Goal: Communication & Community: Share content

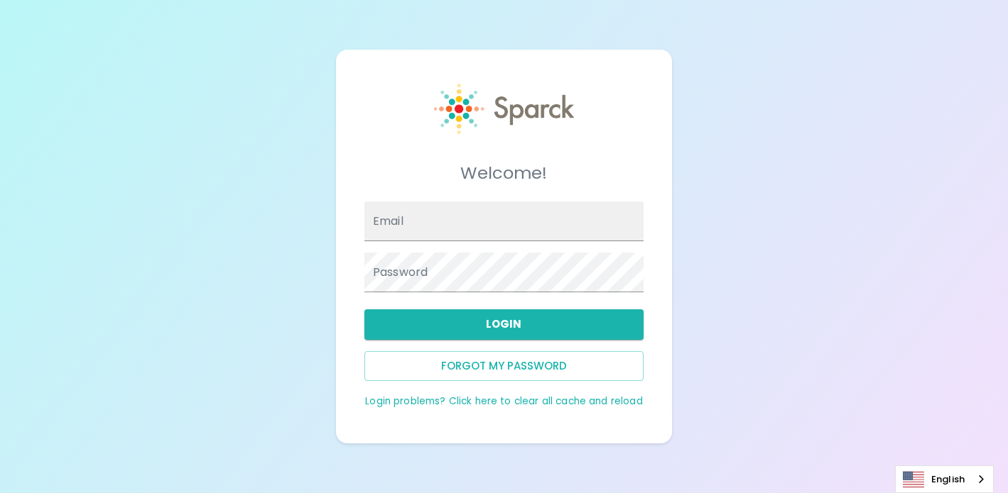
type input "[EMAIL_ADDRESS][DOMAIN_NAME]"
click at [528, 322] on button "Login" at bounding box center [503, 325] width 279 height 30
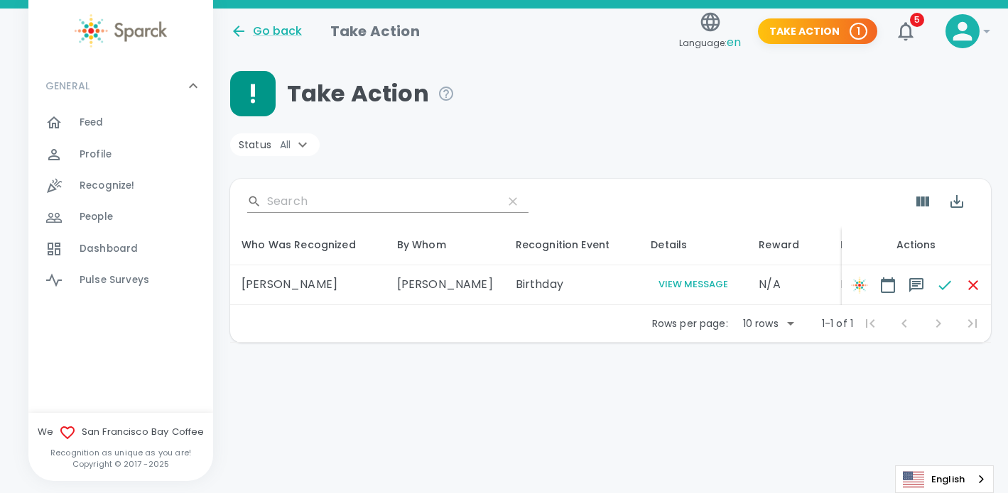
click at [119, 190] on span "Recognize!" at bounding box center [107, 186] width 55 height 14
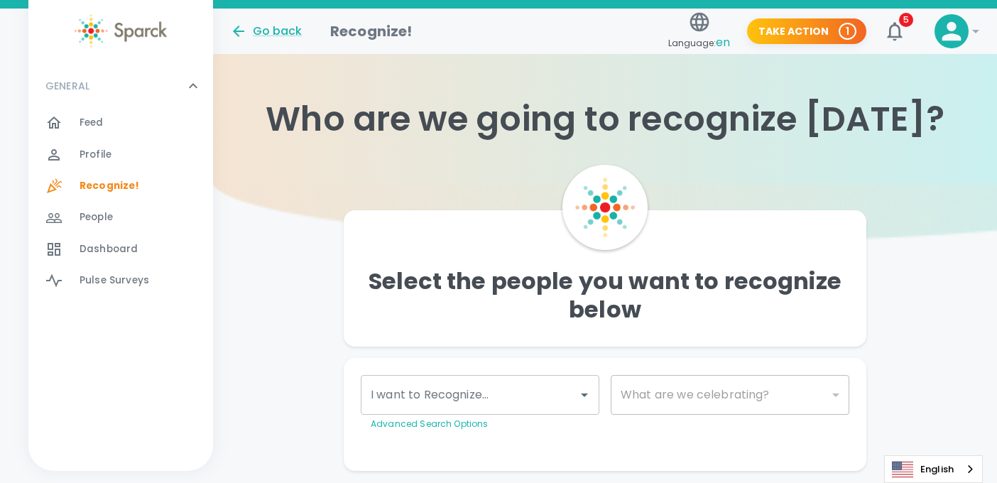
click at [120, 214] on div "People 0" at bounding box center [146, 217] width 133 height 20
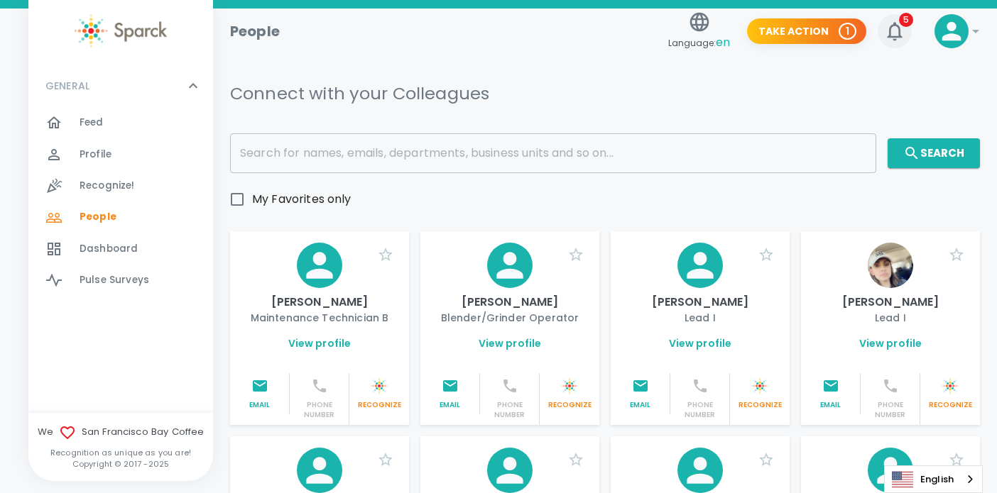
click at [907, 28] on button "5" at bounding box center [895, 31] width 34 height 34
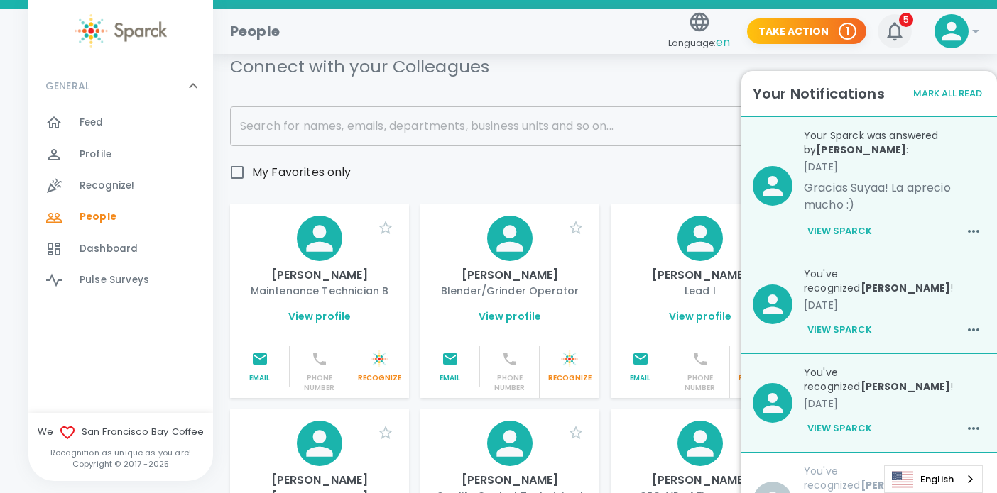
scroll to position [44, 0]
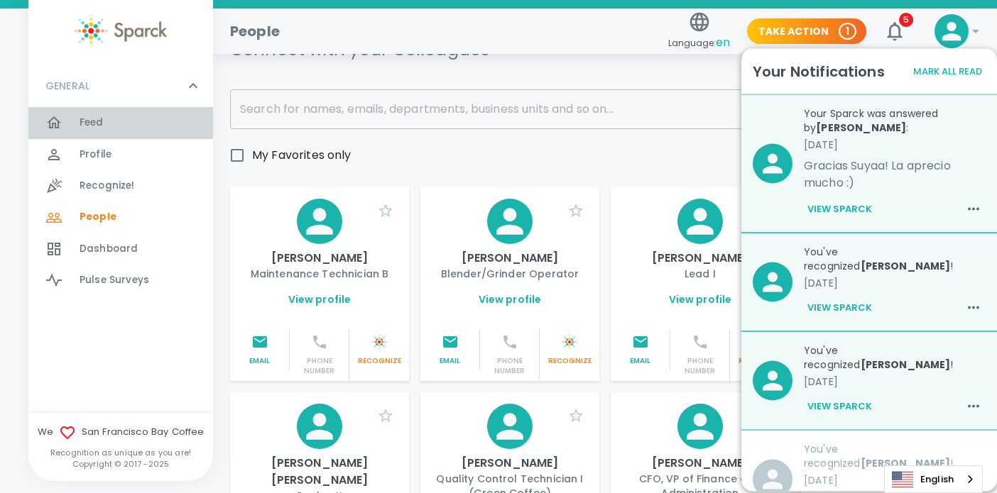
click at [107, 118] on div "Feed 0" at bounding box center [146, 123] width 133 height 20
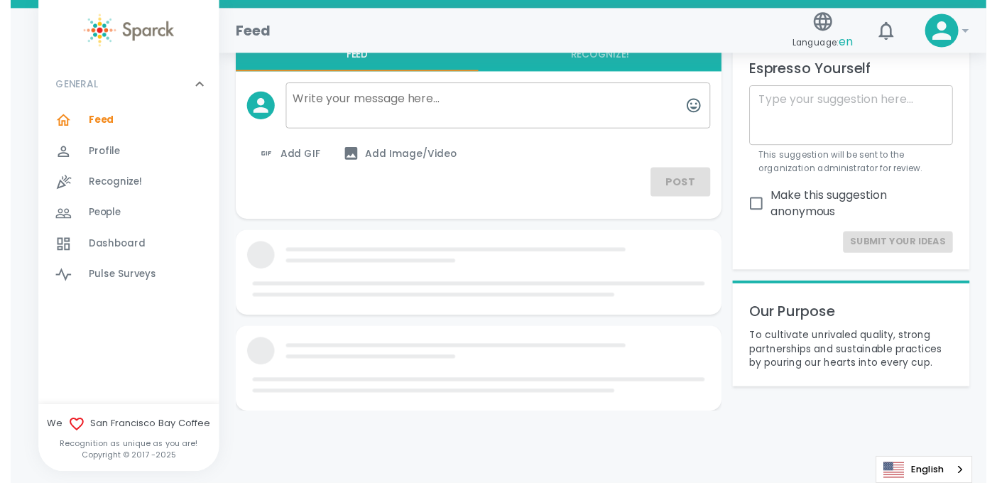
scroll to position [44, 0]
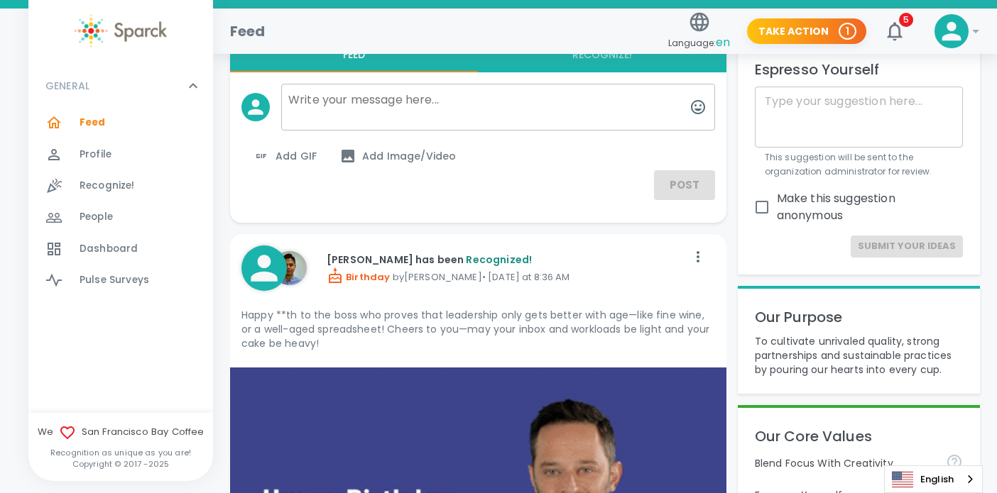
click at [94, 184] on span "Recognize!" at bounding box center [107, 186] width 55 height 14
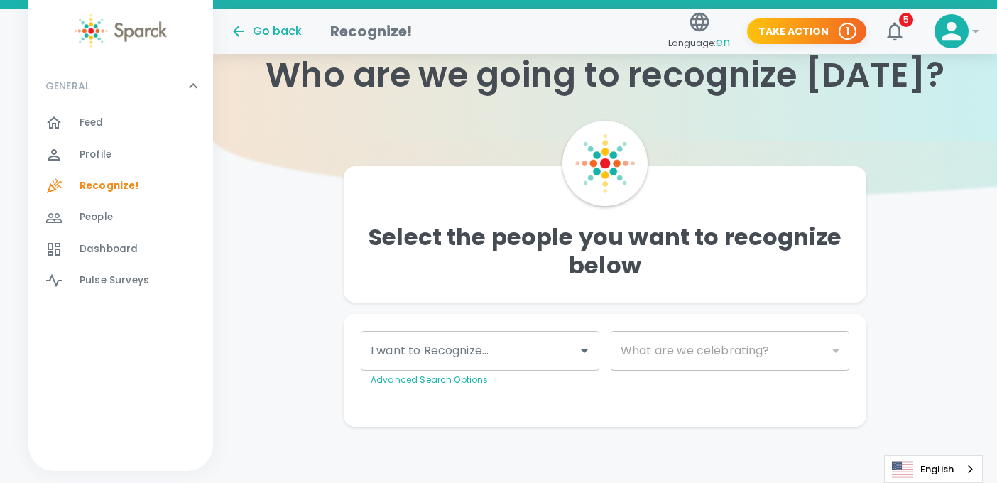
click at [96, 212] on span "People" at bounding box center [96, 217] width 33 height 14
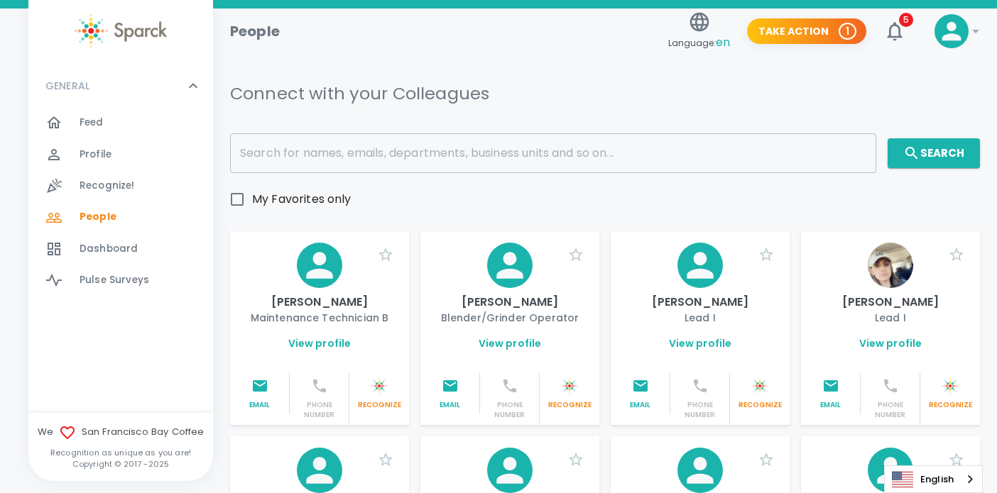
click at [110, 255] on span "Dashboard" at bounding box center [109, 249] width 58 height 14
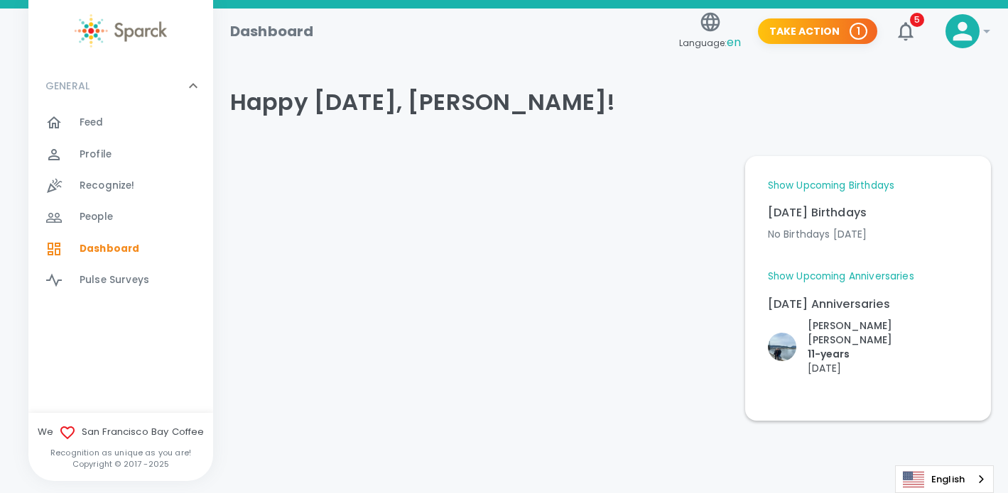
click at [865, 332] on p "[PERSON_NAME] [PERSON_NAME]" at bounding box center [887, 333] width 160 height 28
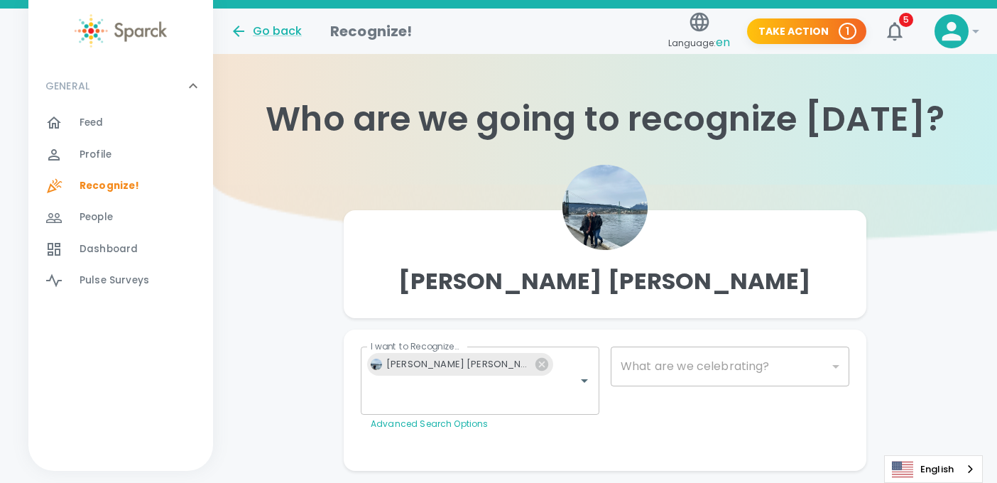
type input "2073"
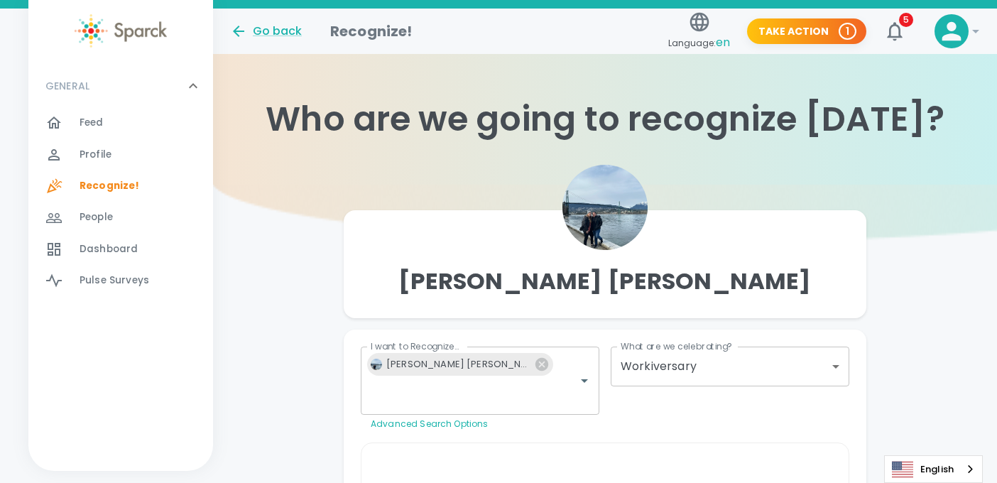
click at [328, 166] on div "Who are we going to recognize [DATE]?" at bounding box center [605, 119] width 784 height 131
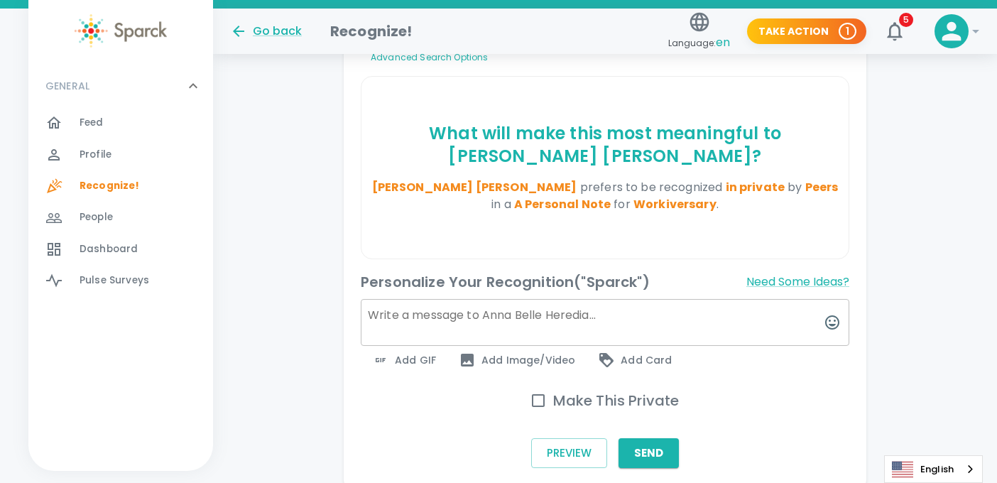
scroll to position [367, 0]
click at [447, 298] on textarea at bounding box center [605, 321] width 489 height 47
click at [442, 40] on div "Go back Recognize!" at bounding box center [441, 26] width 444 height 34
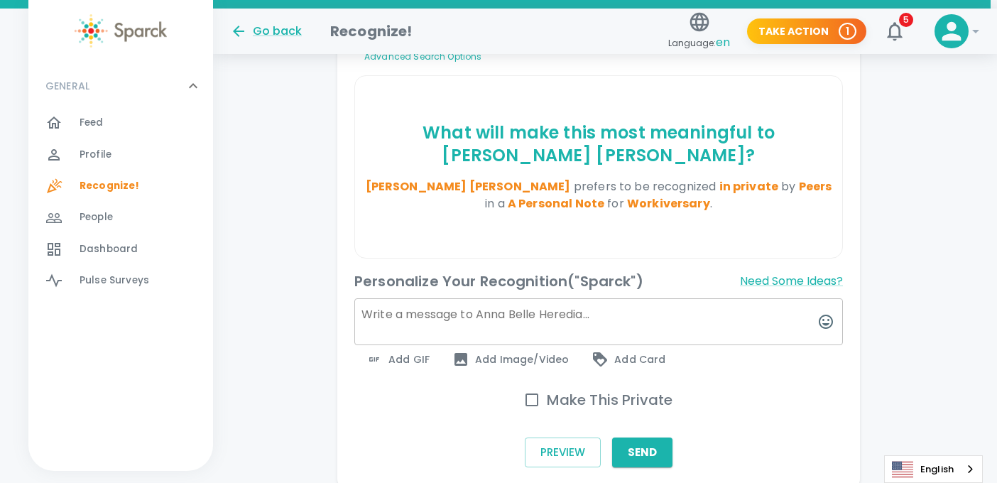
scroll to position [367, 9]
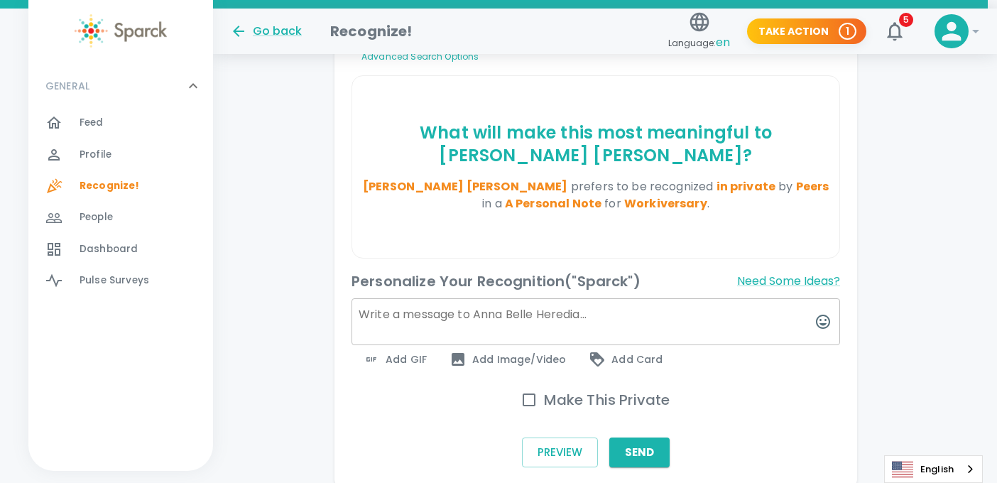
click at [538, 298] on textarea at bounding box center [595, 321] width 489 height 47
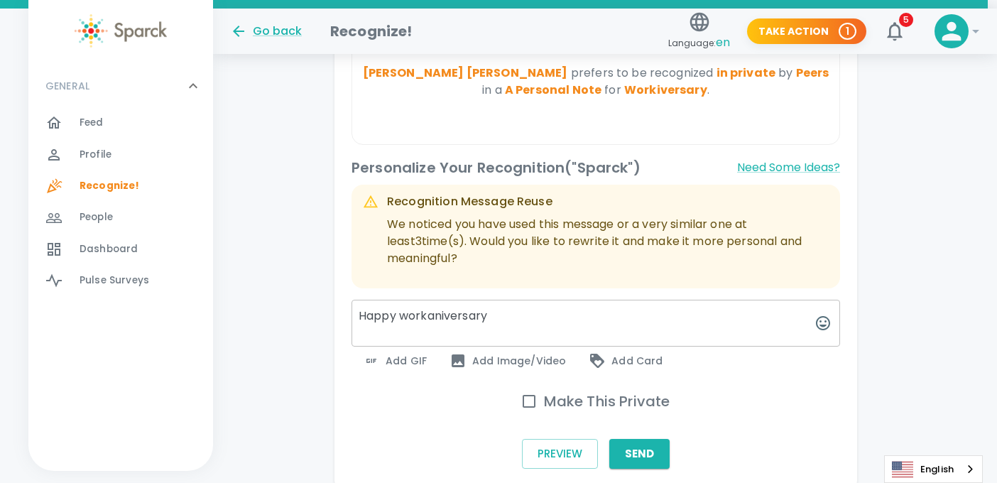
scroll to position [481, 9]
type textarea "Happy workaniversary"
click at [656, 439] on button "Send" at bounding box center [639, 454] width 60 height 30
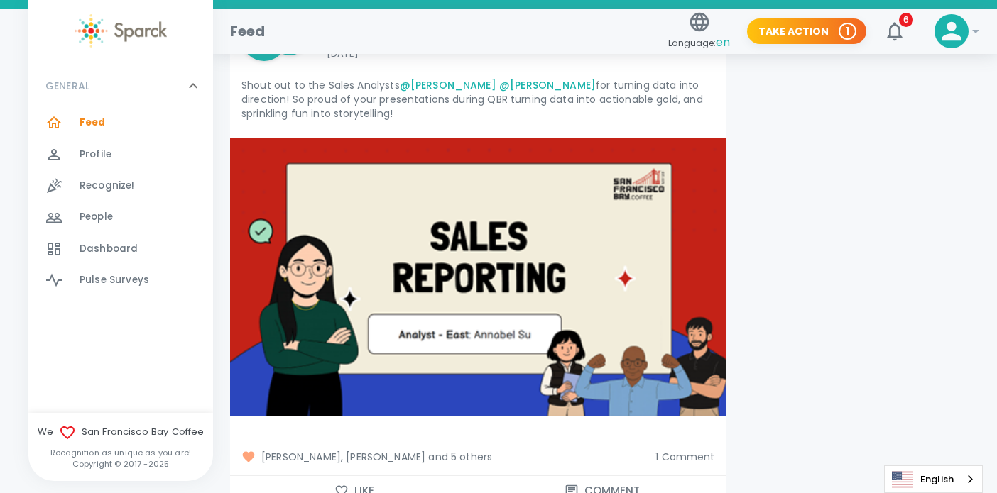
scroll to position [3126, 0]
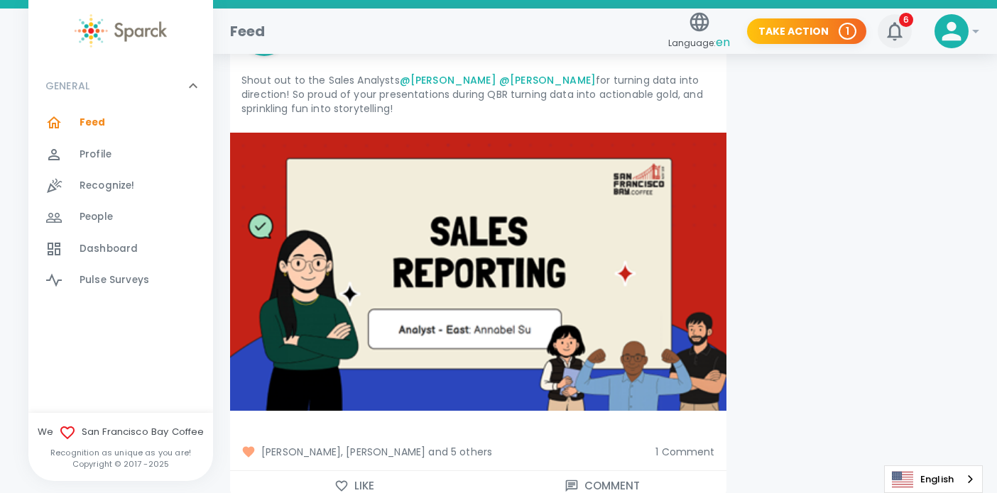
click at [909, 21] on span "6" at bounding box center [906, 20] width 14 height 14
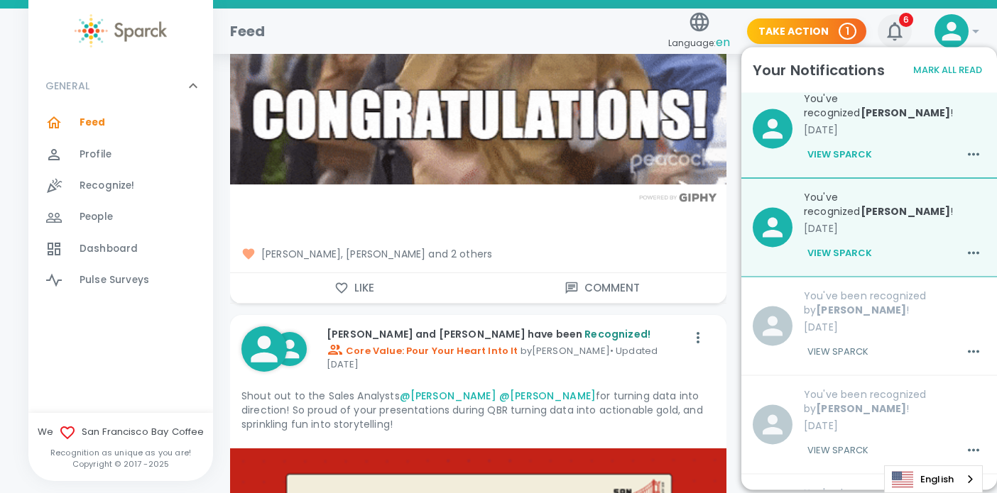
scroll to position [2808, 0]
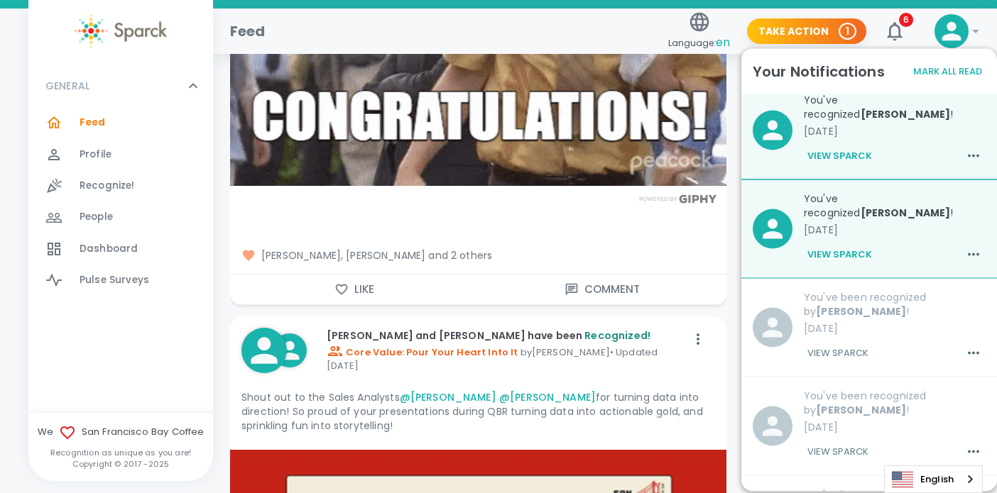
click at [124, 256] on span "Dashboard" at bounding box center [109, 249] width 58 height 14
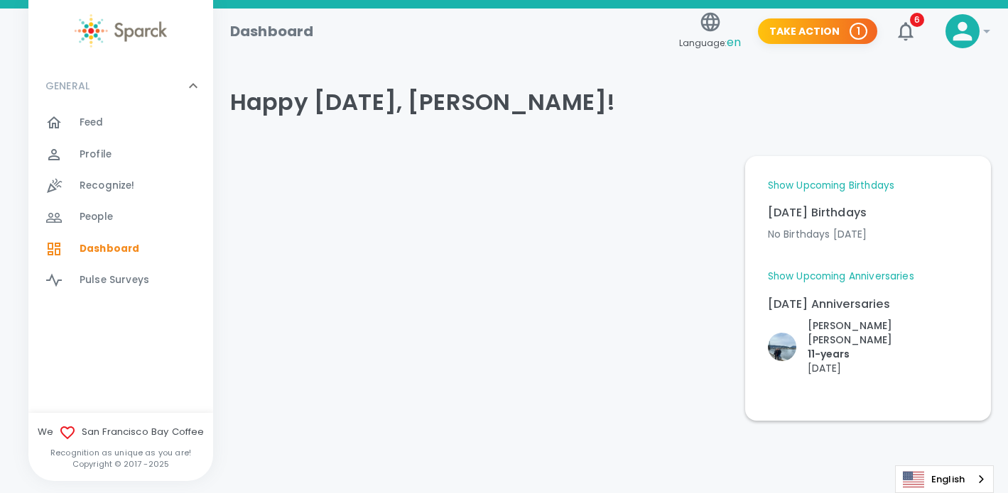
click at [107, 158] on span "Profile" at bounding box center [96, 155] width 32 height 14
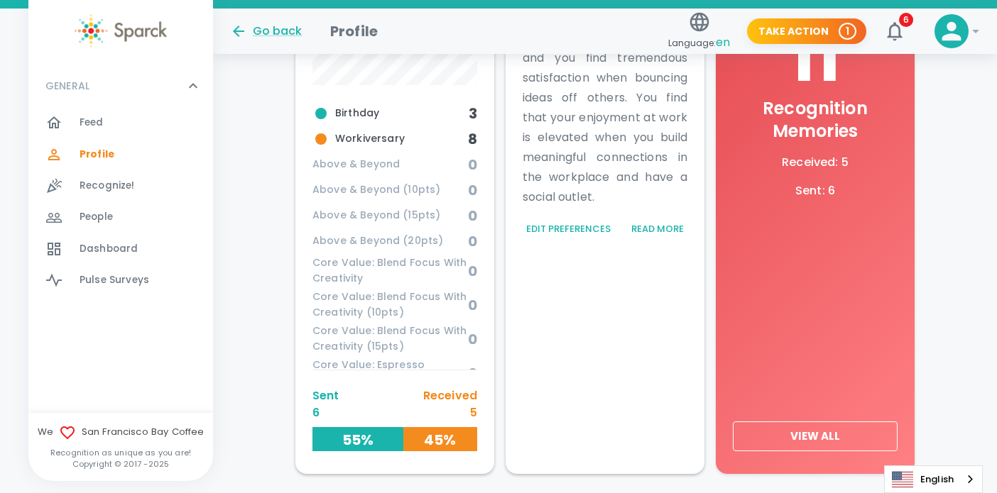
scroll to position [638, 0]
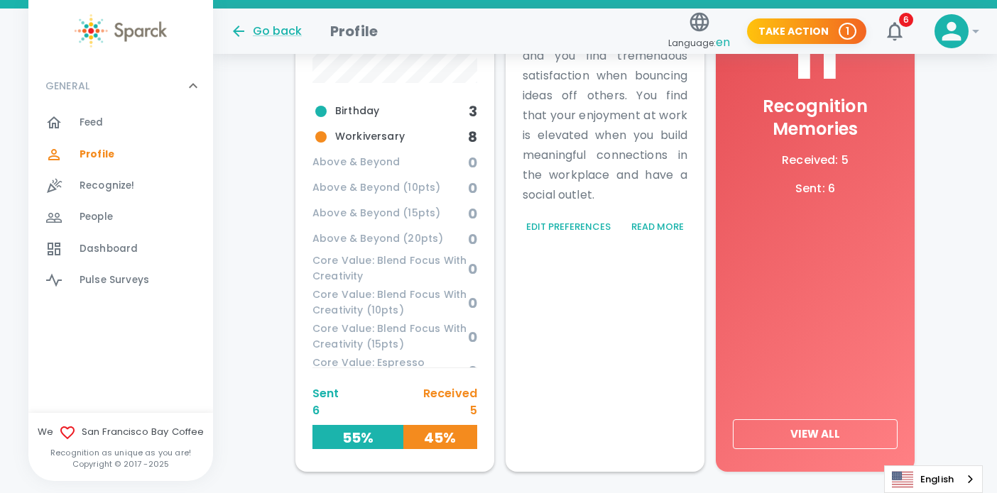
click at [969, 334] on div "Edit [PERSON_NAME] About Me Personal Professional My Rewards About Me Click to …" at bounding box center [605, 48] width 784 height 883
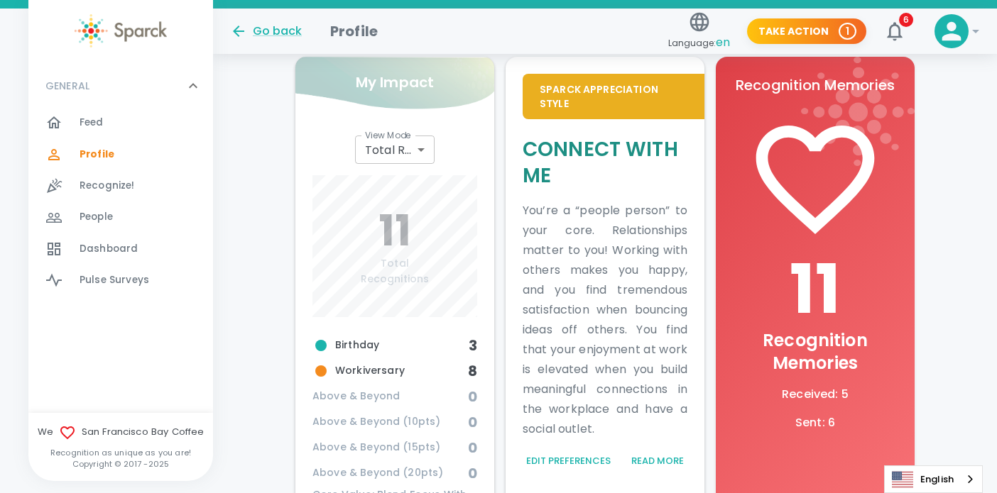
scroll to position [387, 0]
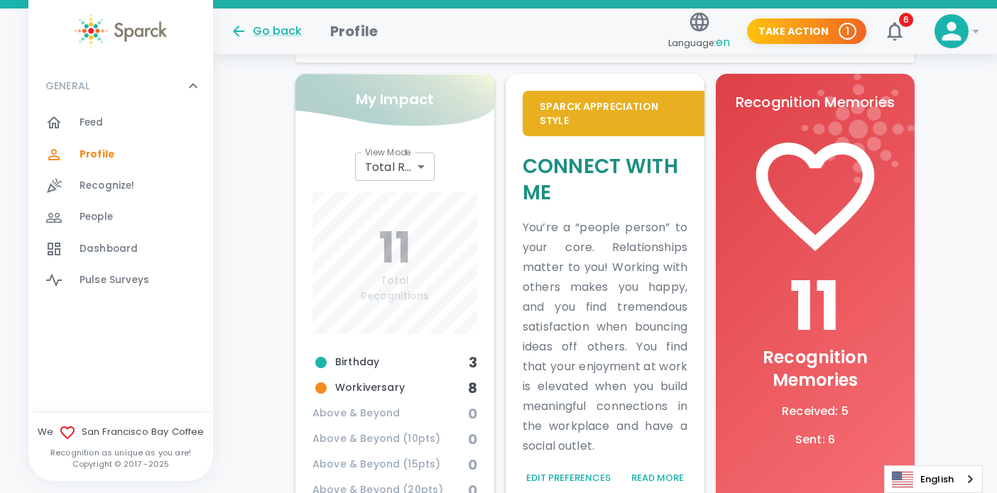
click at [847, 120] on img at bounding box center [858, 128] width 114 height 109
